Goal: Information Seeking & Learning: Check status

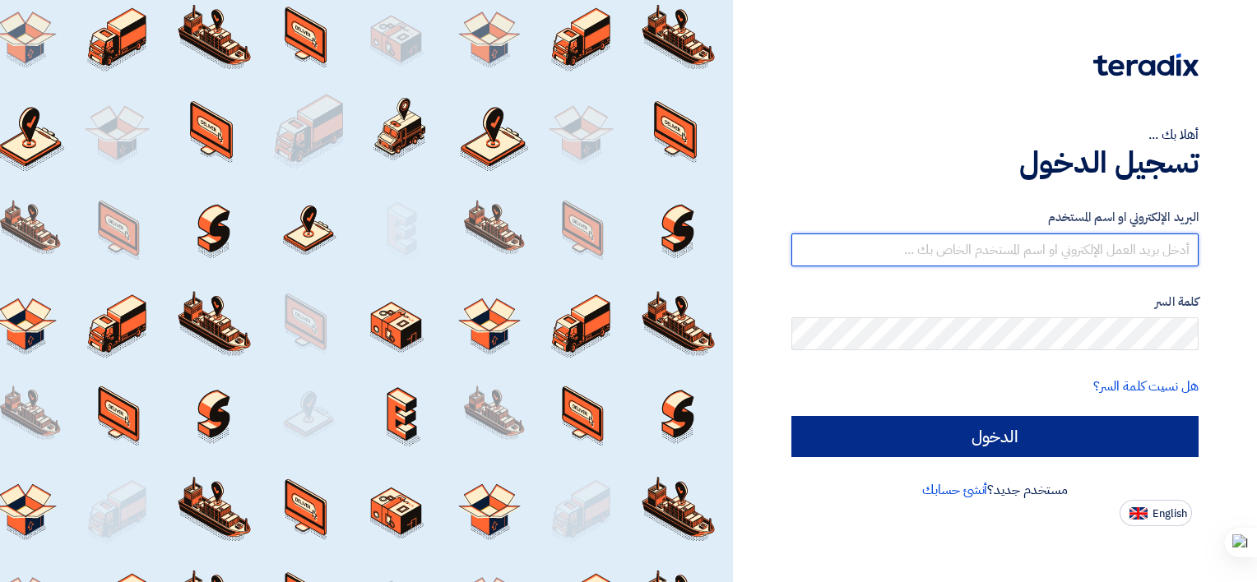
type input "[EMAIL_ADDRESS][DOMAIN_NAME]"
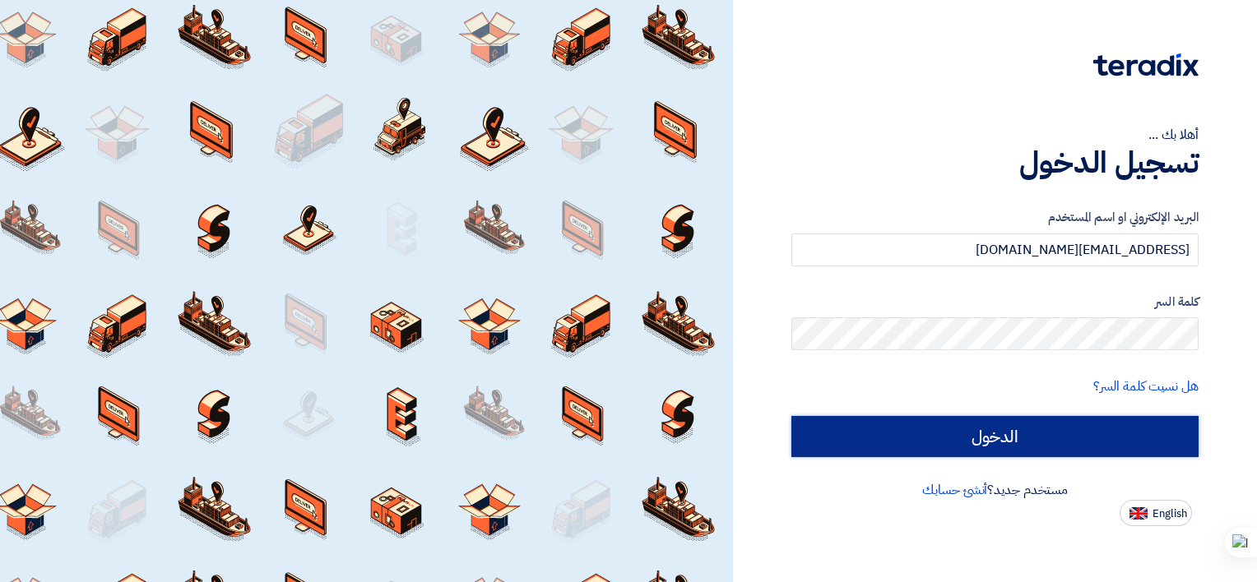
click at [901, 419] on input "الدخول" at bounding box center [994, 436] width 407 height 41
type input "Sign in"
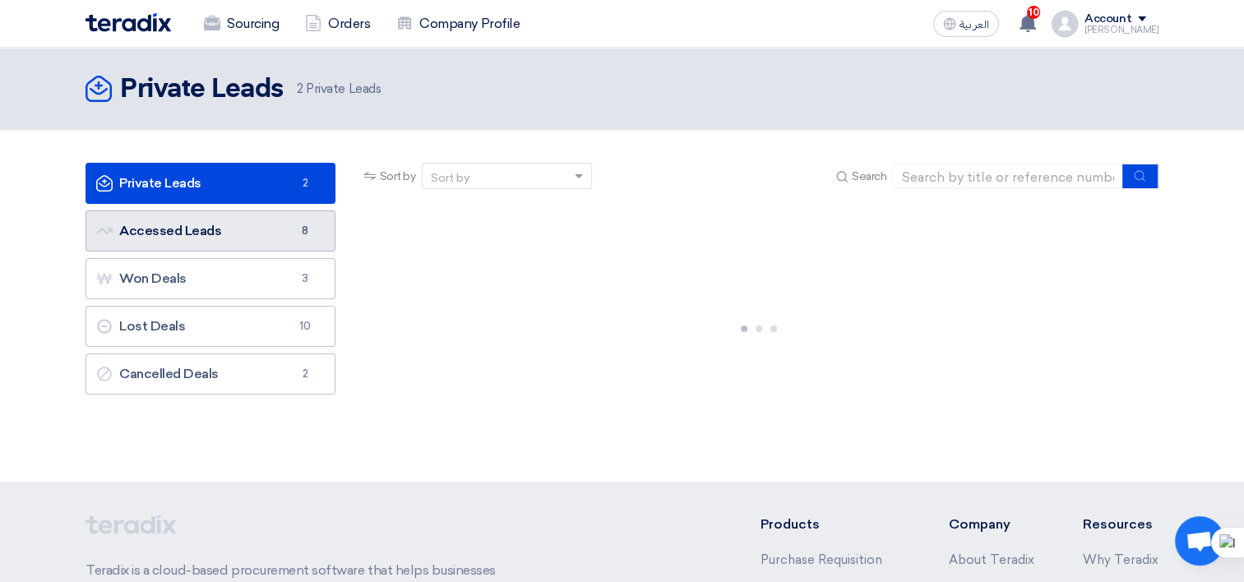
click at [226, 234] on link "Accessed Leads Accessed Leads 8" at bounding box center [211, 231] width 250 height 41
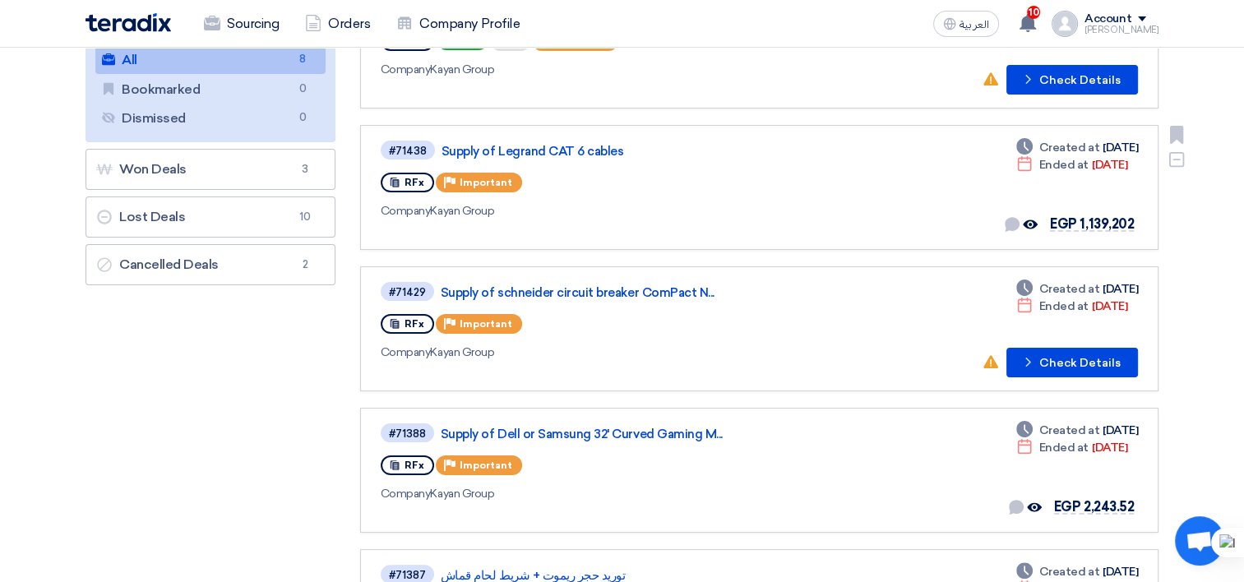
scroll to position [247, 0]
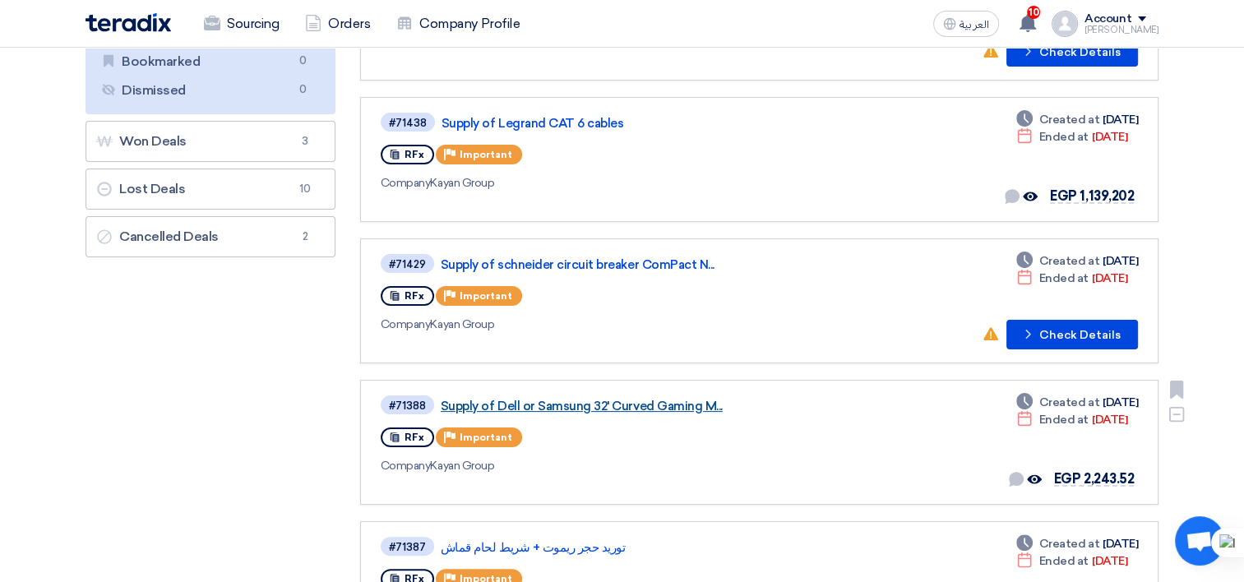
click at [631, 400] on link "Supply of Dell or Samsung 32' Curved Gaming M..." at bounding box center [646, 406] width 411 height 15
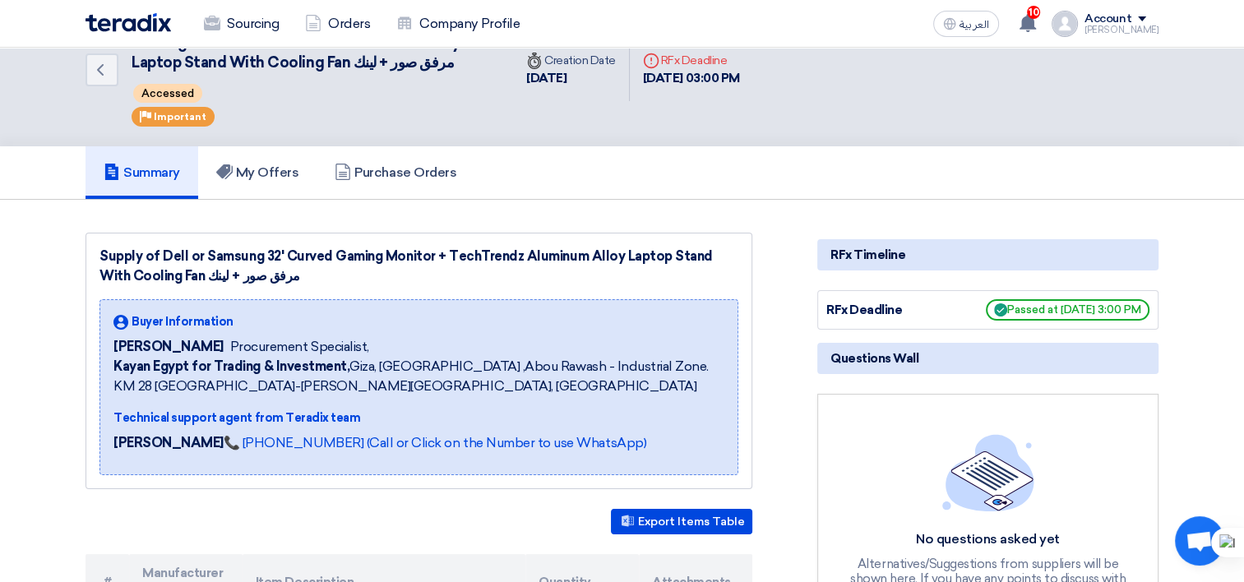
scroll to position [82, 0]
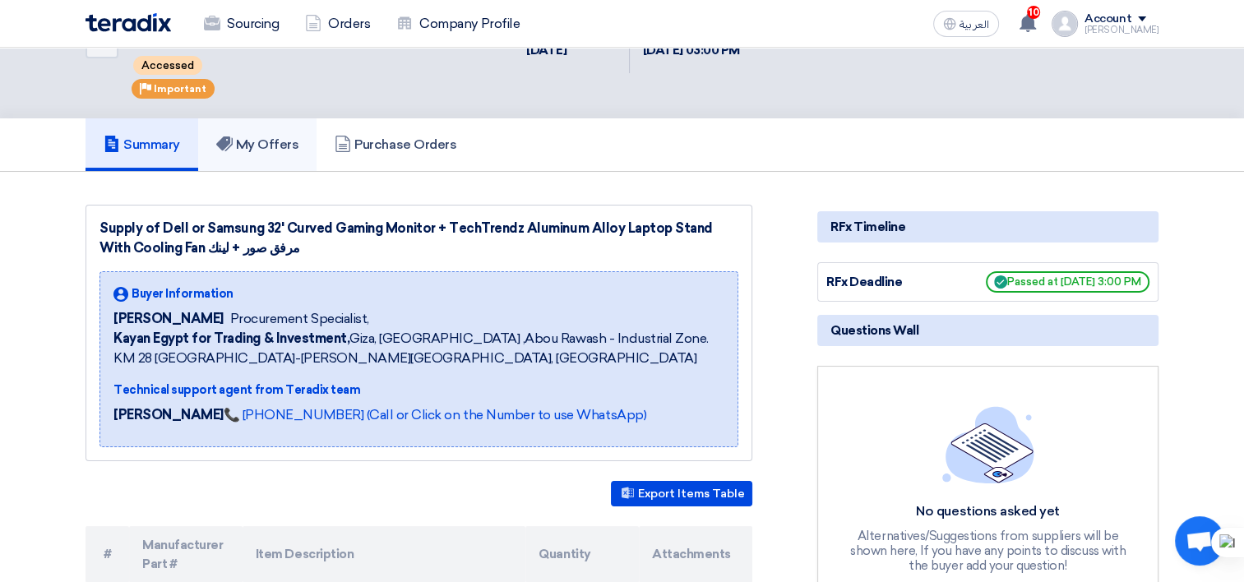
click at [233, 141] on use at bounding box center [224, 144] width 16 height 15
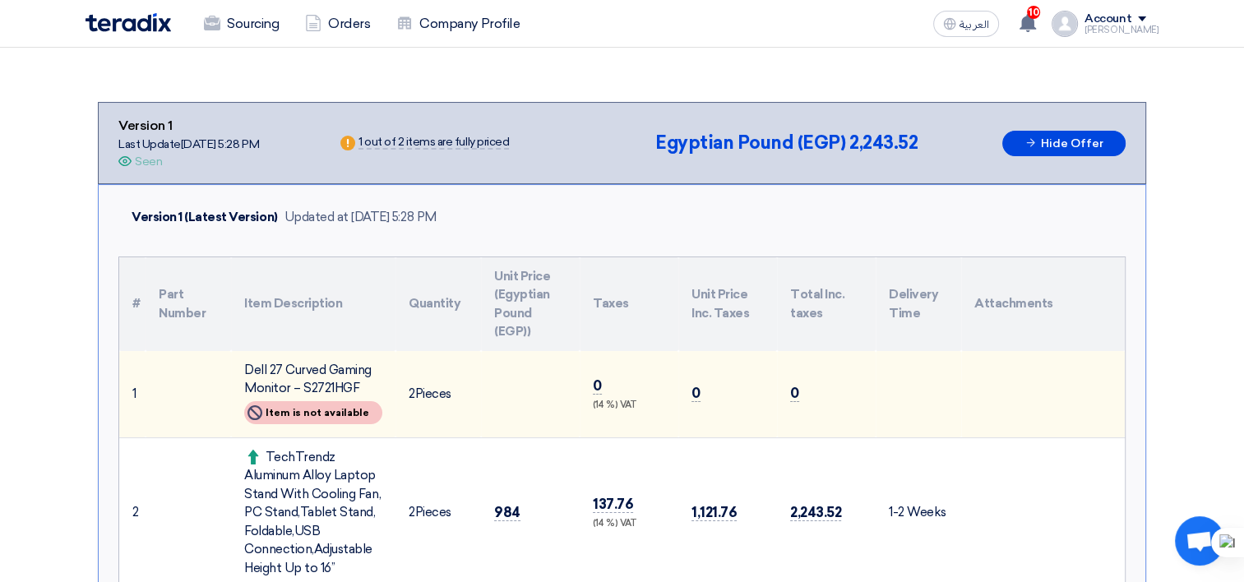
scroll to position [247, 0]
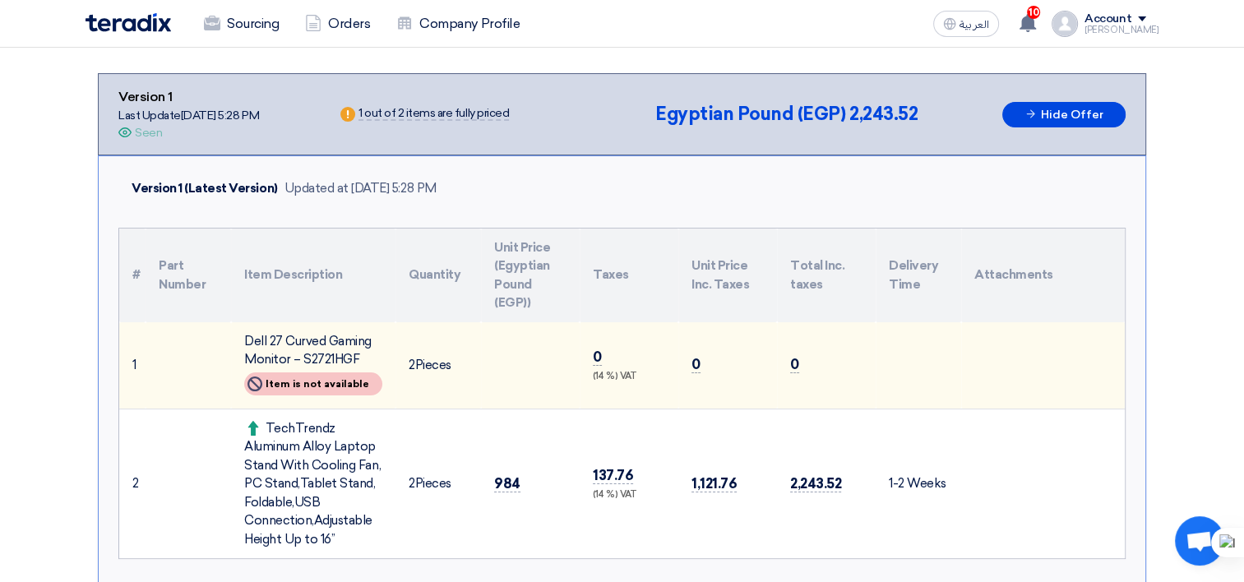
click at [300, 382] on div "Not Available Item is not available" at bounding box center [313, 384] width 138 height 23
click at [331, 377] on div "Not Available Item is not available" at bounding box center [313, 384] width 138 height 23
drag, startPoint x: 331, startPoint y: 377, endPoint x: 542, endPoint y: 390, distance: 211.7
click at [543, 390] on td at bounding box center [530, 365] width 99 height 87
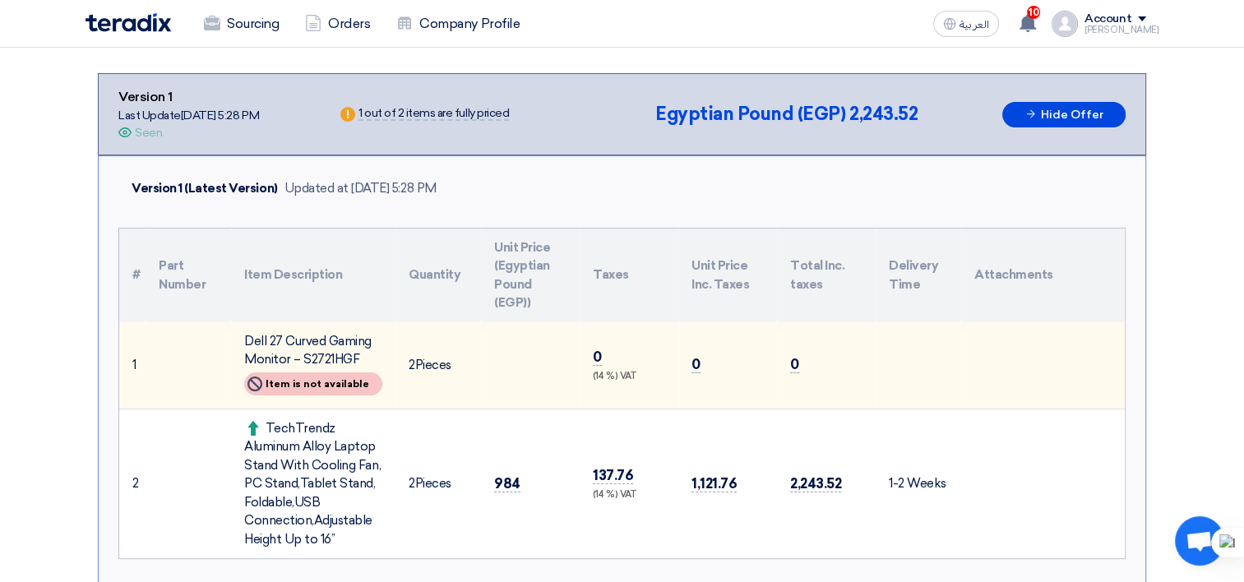
drag, startPoint x: 313, startPoint y: 388, endPoint x: 322, endPoint y: 398, distance: 14.0
click at [313, 388] on div "Not Available Item is not available" at bounding box center [313, 384] width 138 height 23
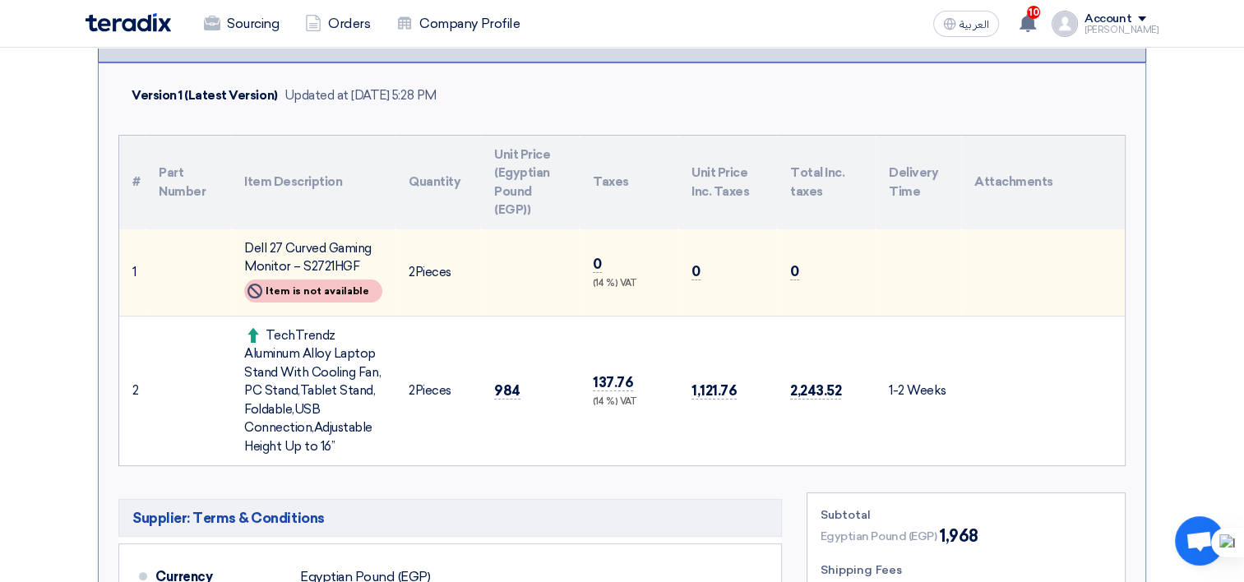
scroll to position [411, 0]
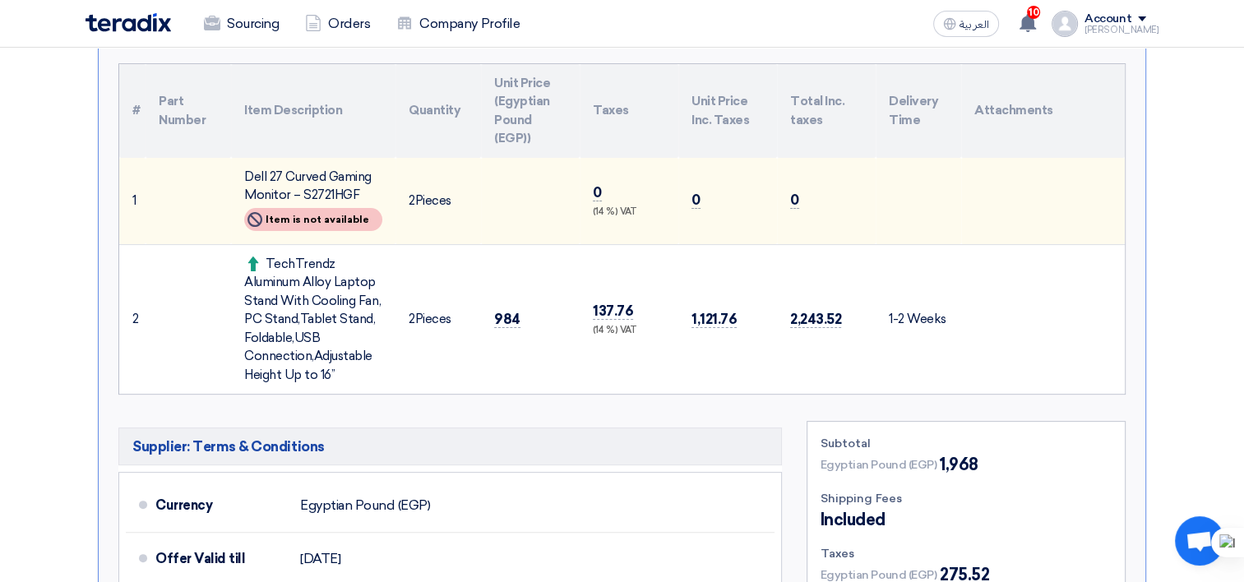
click at [328, 391] on div "# Part Number Item Description Quantity Unit Price (Egyptian Pound (EGP)) Taxes…" at bounding box center [621, 229] width 1007 height 332
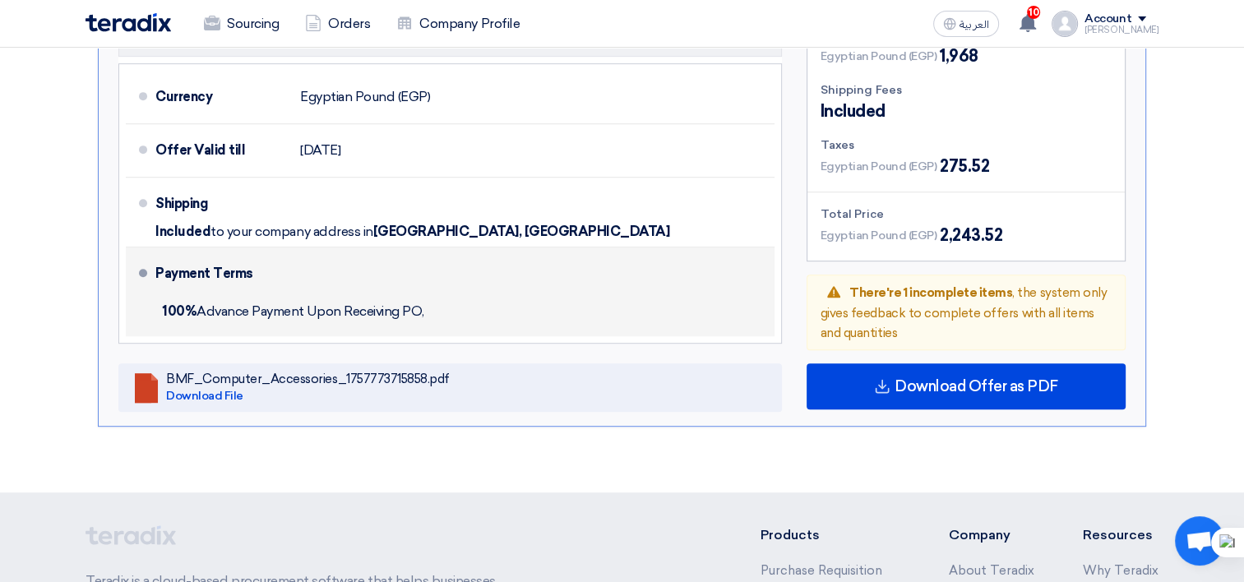
scroll to position [822, 0]
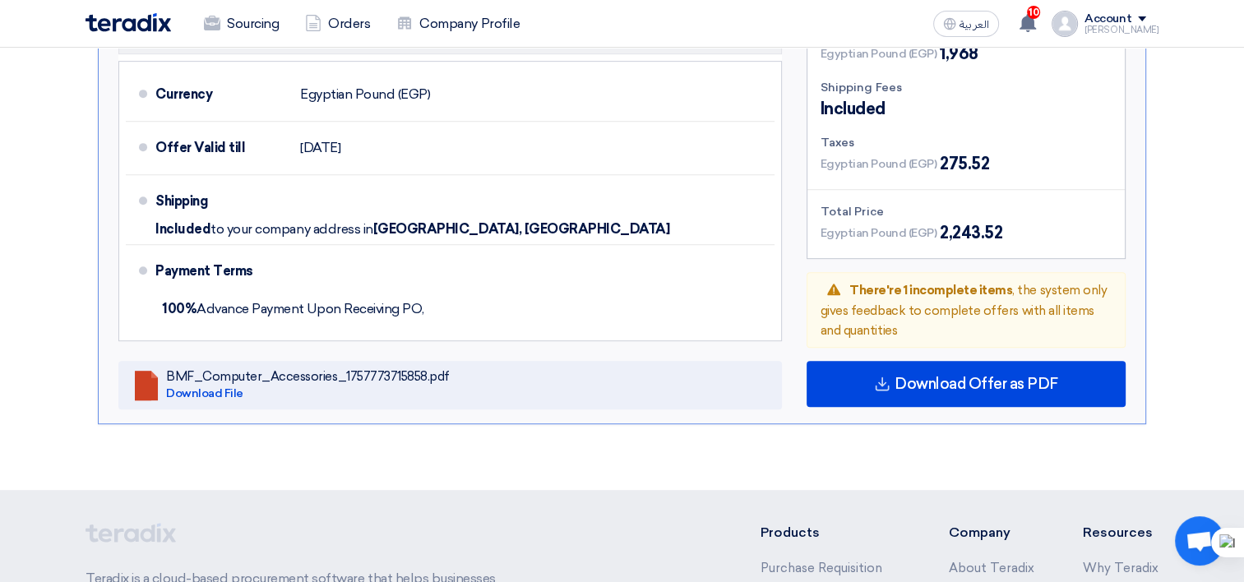
click at [1029, 293] on div "Warning There're 1 incomplete items , the system only gives feedback to complet…" at bounding box center [966, 310] width 319 height 76
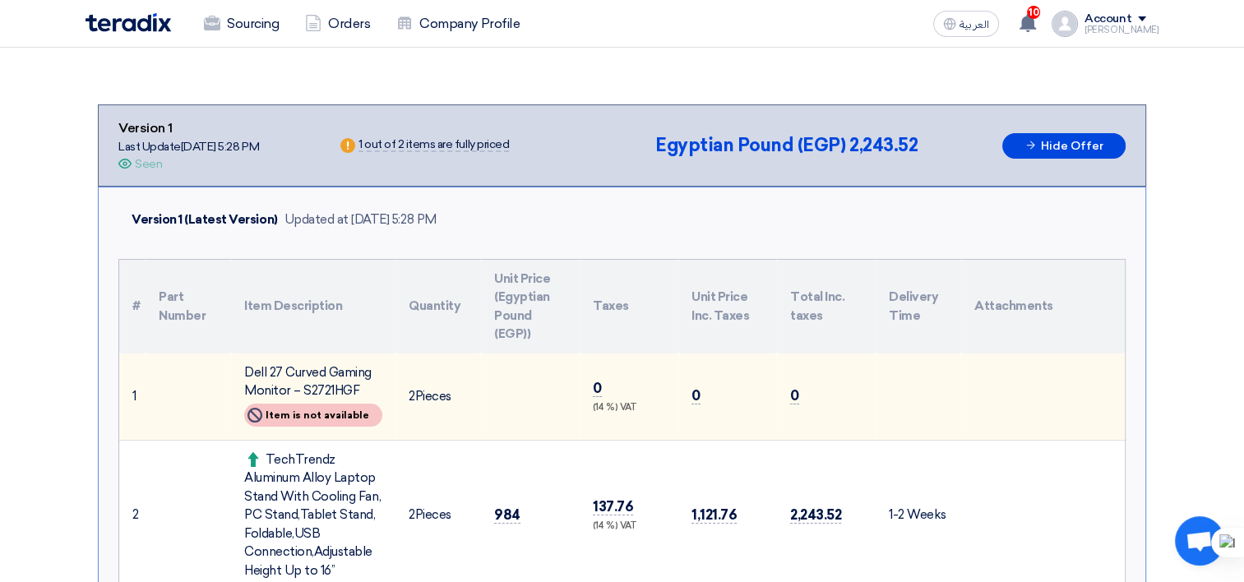
scroll to position [164, 0]
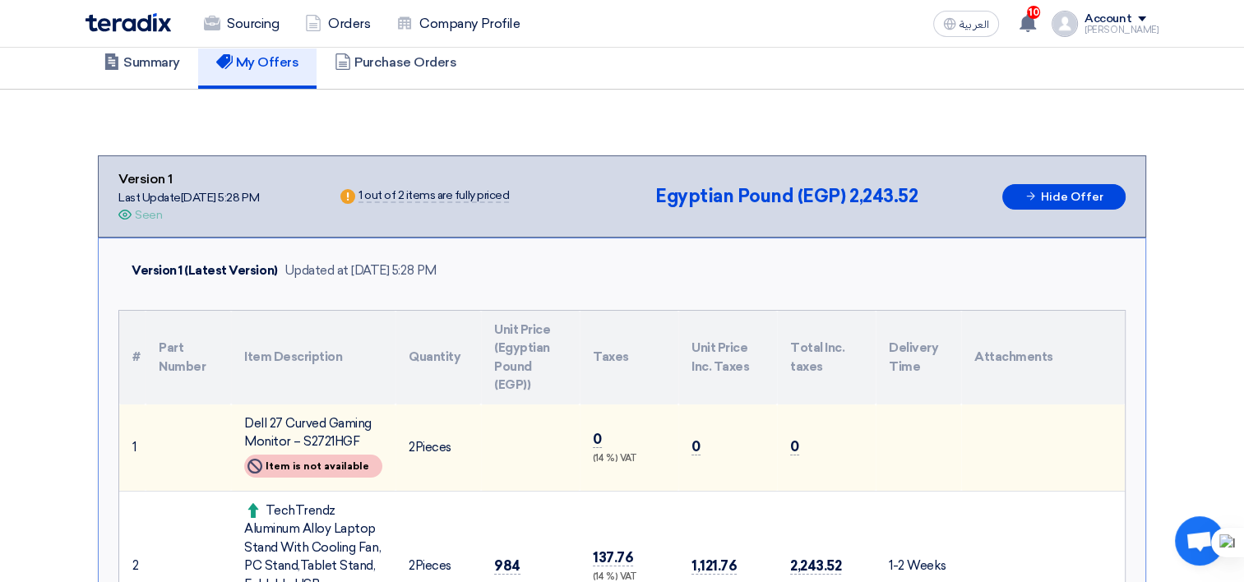
click at [401, 197] on div "1 out of 2 items are fully priced" at bounding box center [434, 196] width 151 height 13
click at [365, 206] on div "Warn 1 out of 2 items are fully priced" at bounding box center [444, 196] width 214 height 25
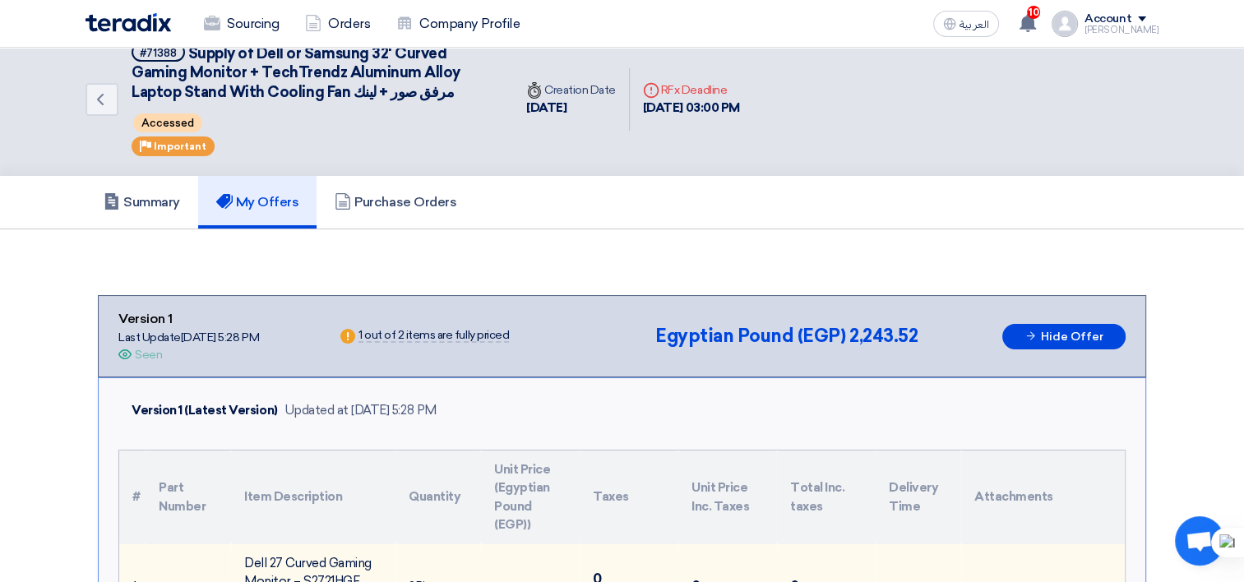
scroll to position [0, 0]
